Goal: Browse casually: Explore the website without a specific task or goal

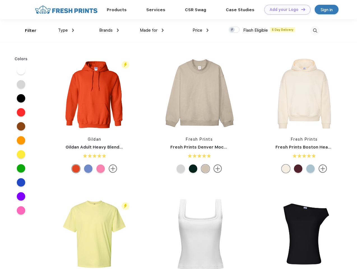
scroll to position [0, 0]
click at [286, 10] on link "Add your Logo Design Tool" at bounding box center [288, 10] width 46 height 10
click at [0, 0] on div "Design Tool" at bounding box center [0, 0] width 0 height 0
click at [301, 9] on link "Add your Logo Design Tool" at bounding box center [288, 10] width 46 height 10
click at [27, 31] on div "Filter" at bounding box center [31, 30] width 12 height 6
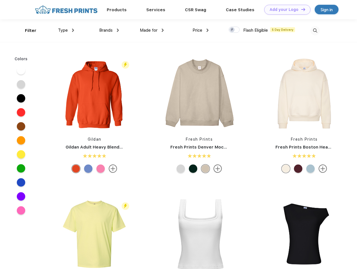
click at [66, 30] on span "Type" at bounding box center [63, 30] width 10 height 5
click at [109, 30] on span "Brands" at bounding box center [105, 30] width 13 height 5
click at [152, 30] on span "Made for" at bounding box center [149, 30] width 18 height 5
click at [201, 30] on span "Price" at bounding box center [198, 30] width 10 height 5
click at [235, 30] on div at bounding box center [234, 30] width 11 height 6
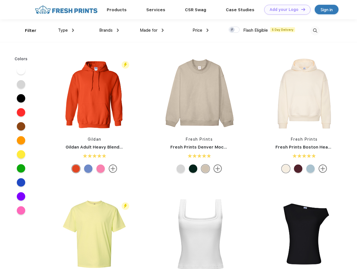
click at [233, 30] on input "checkbox" at bounding box center [231, 28] width 4 height 4
click at [315, 31] on img at bounding box center [315, 30] width 9 height 9
